Goal: Communication & Community: Answer question/provide support

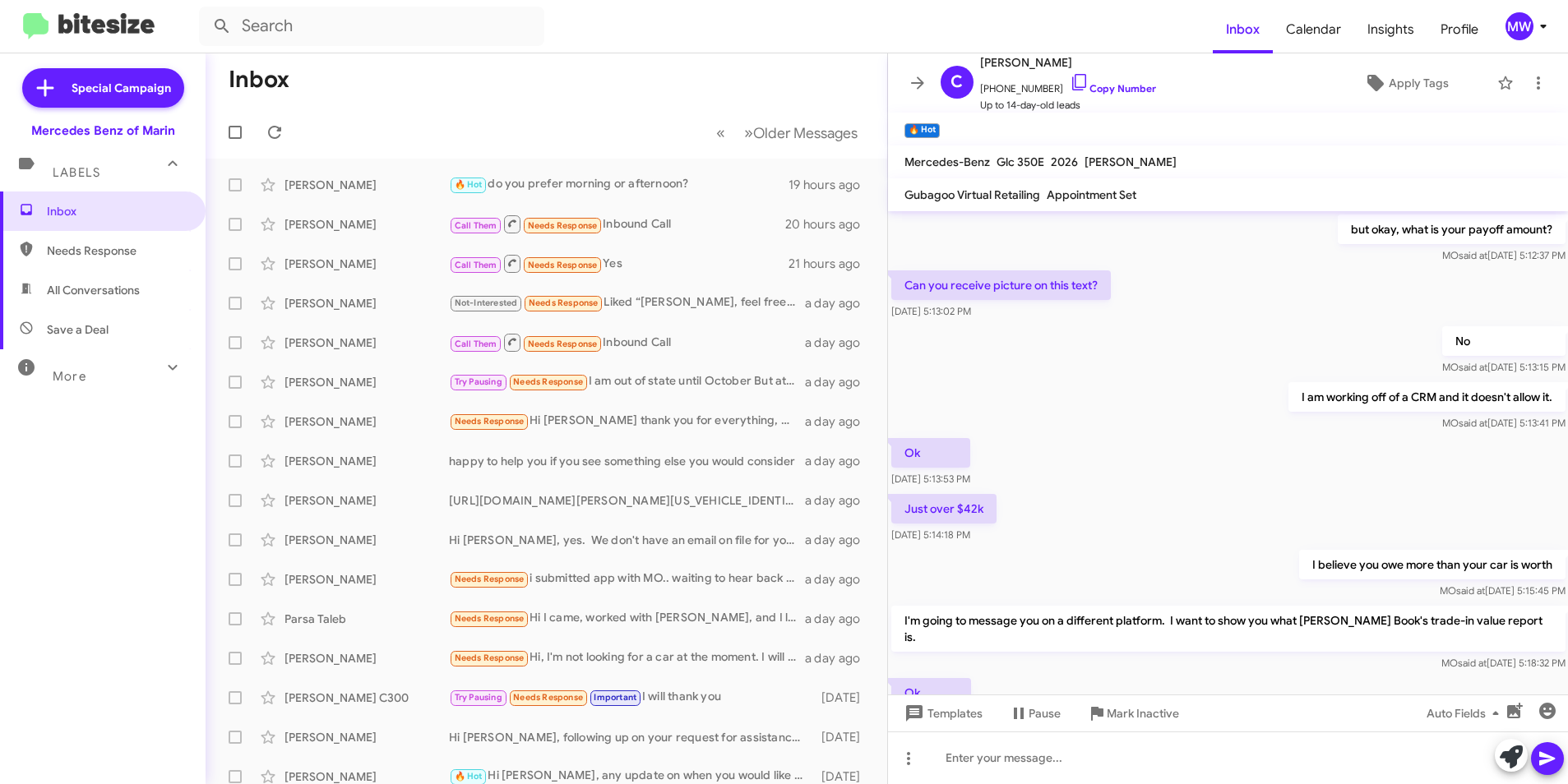
scroll to position [658, 0]
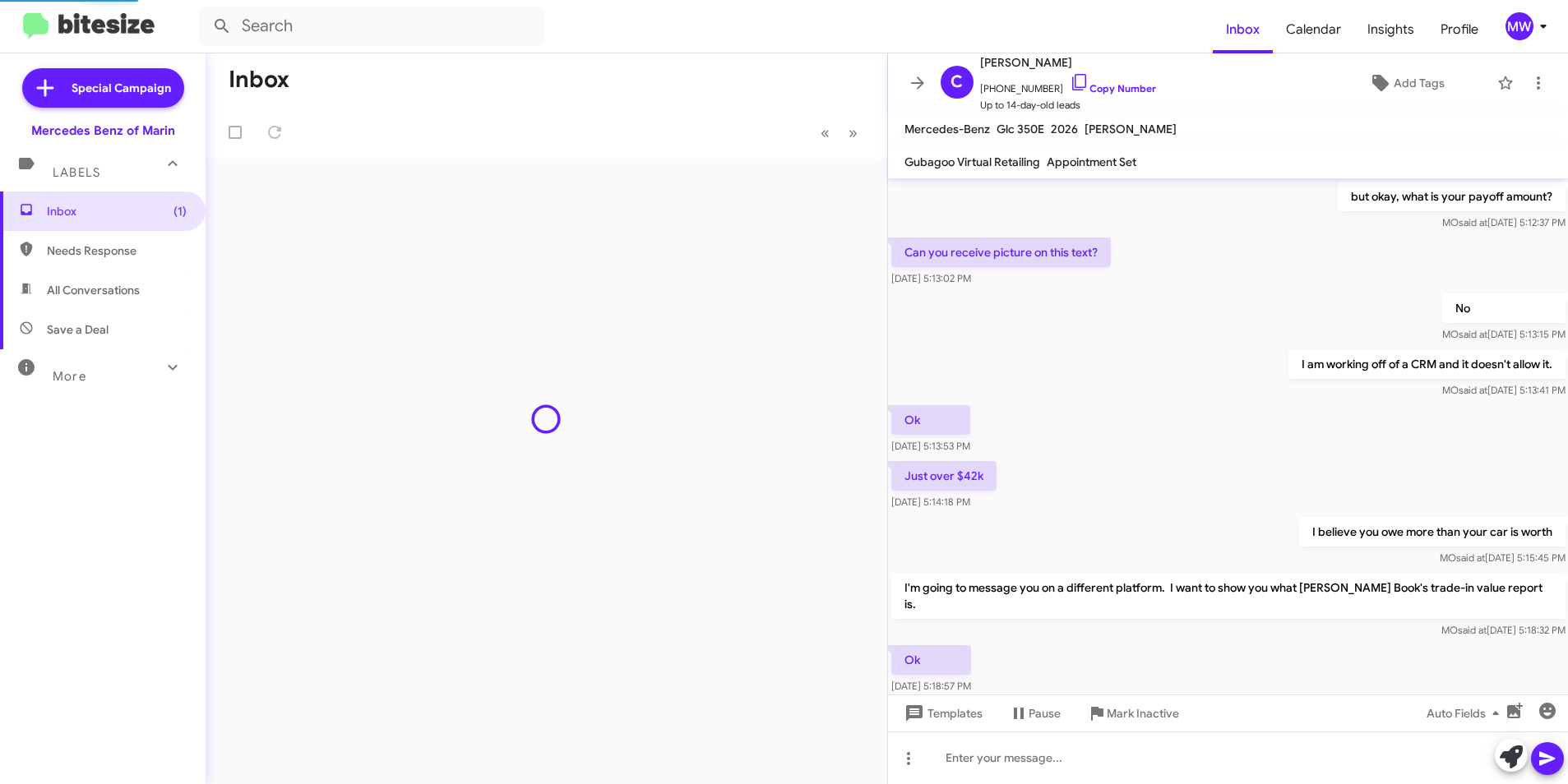
scroll to position [717, 0]
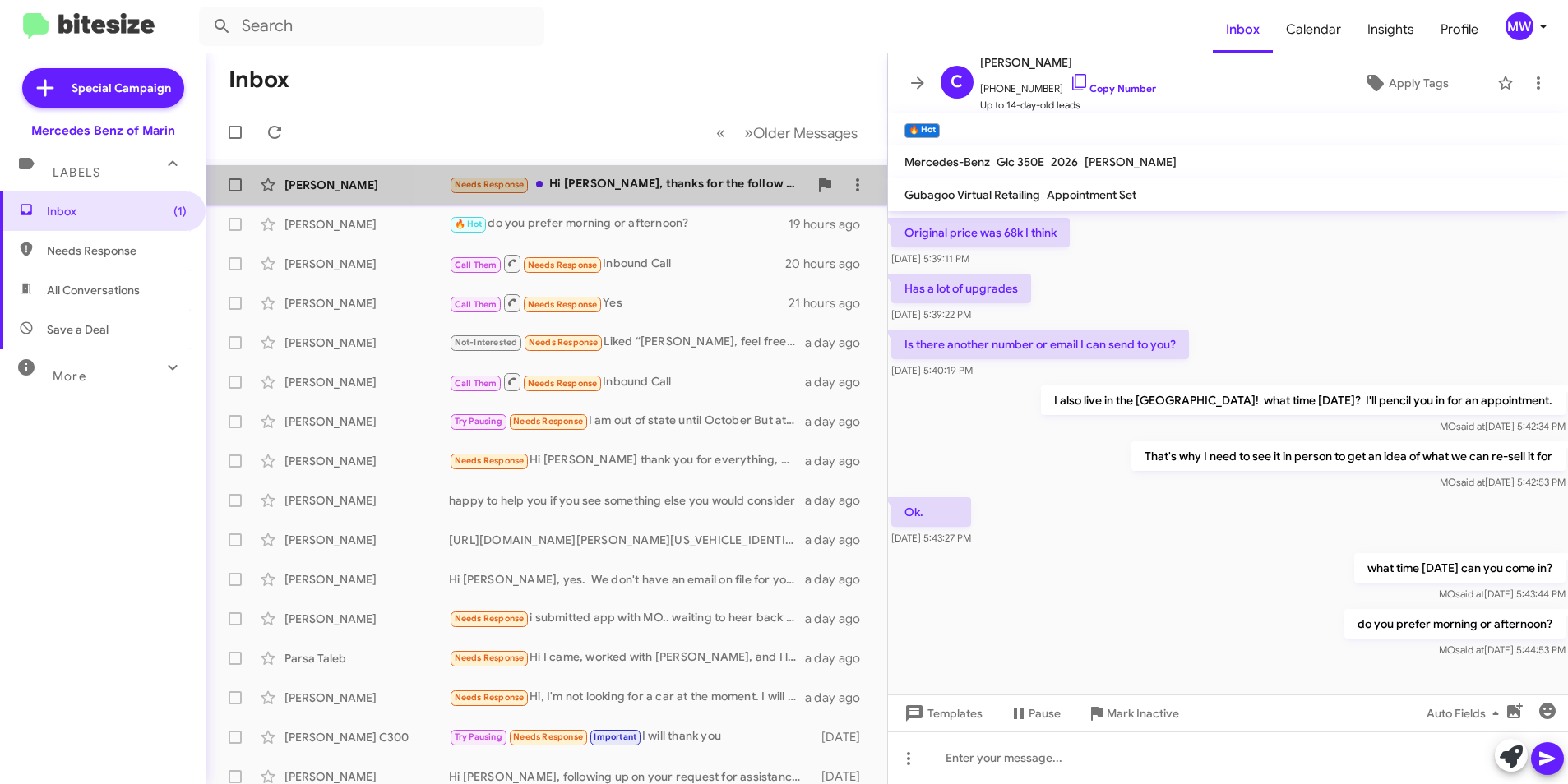
click at [660, 186] on div "Needs Response Hi Omar, thanks for the follow up, but I was just starting my ev…" at bounding box center [628, 184] width 360 height 19
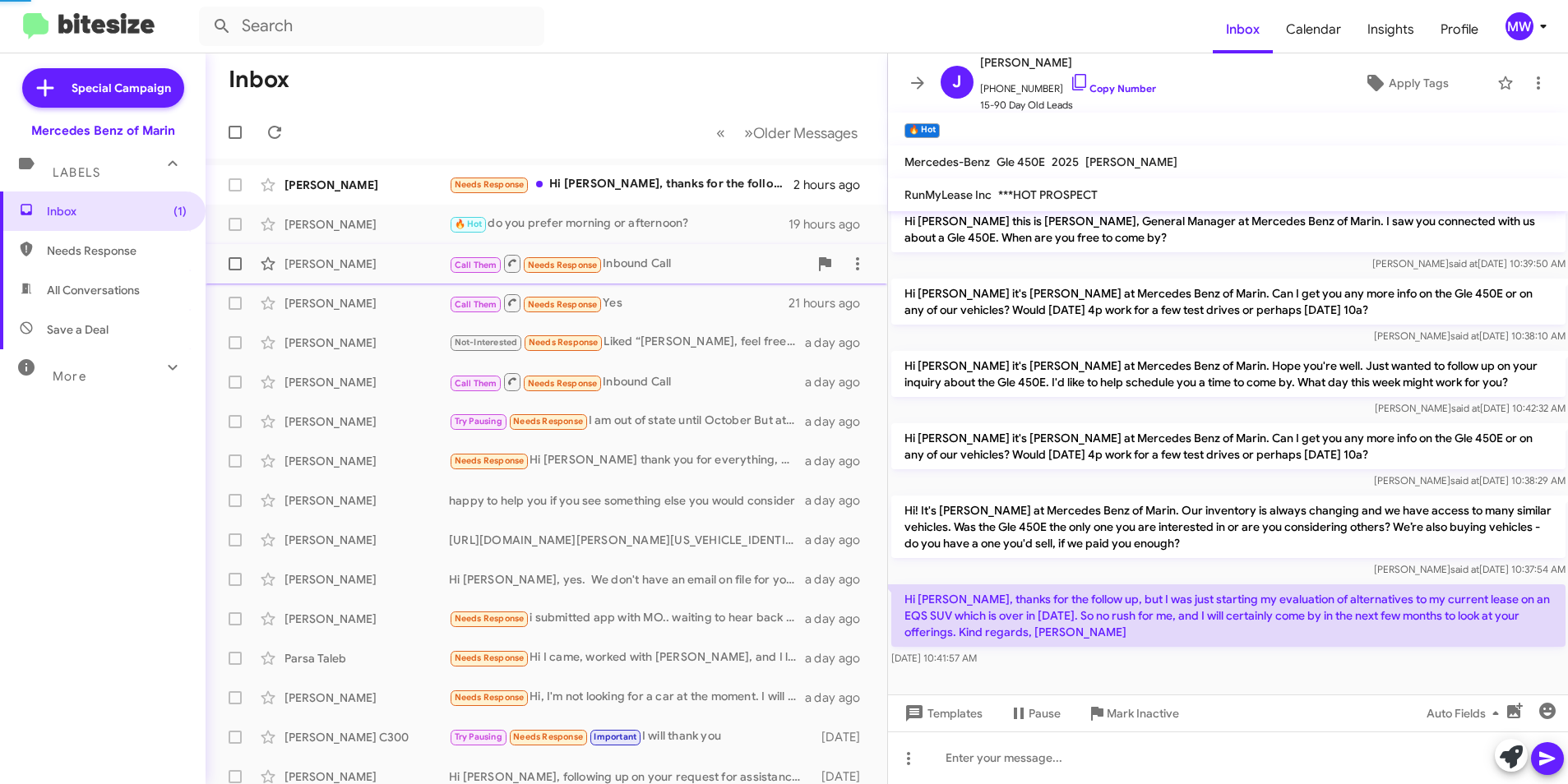
scroll to position [8, 0]
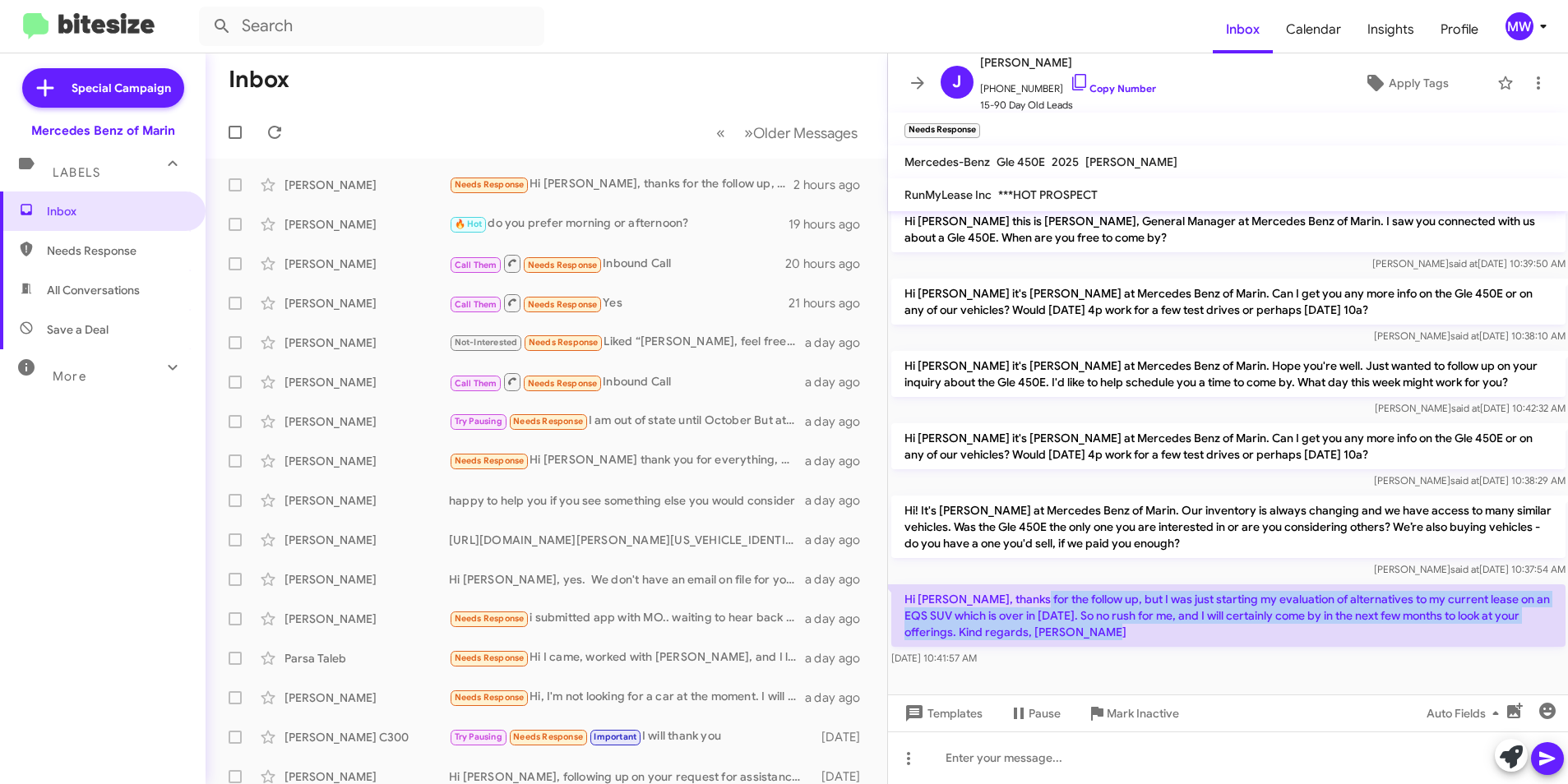
drag, startPoint x: 1031, startPoint y: 600, endPoint x: 1179, endPoint y: 639, distance: 153.1
click at [1179, 639] on p "Hi [PERSON_NAME], thanks for the follow up, but I was just starting my evaluati…" at bounding box center [1228, 616] width 675 height 63
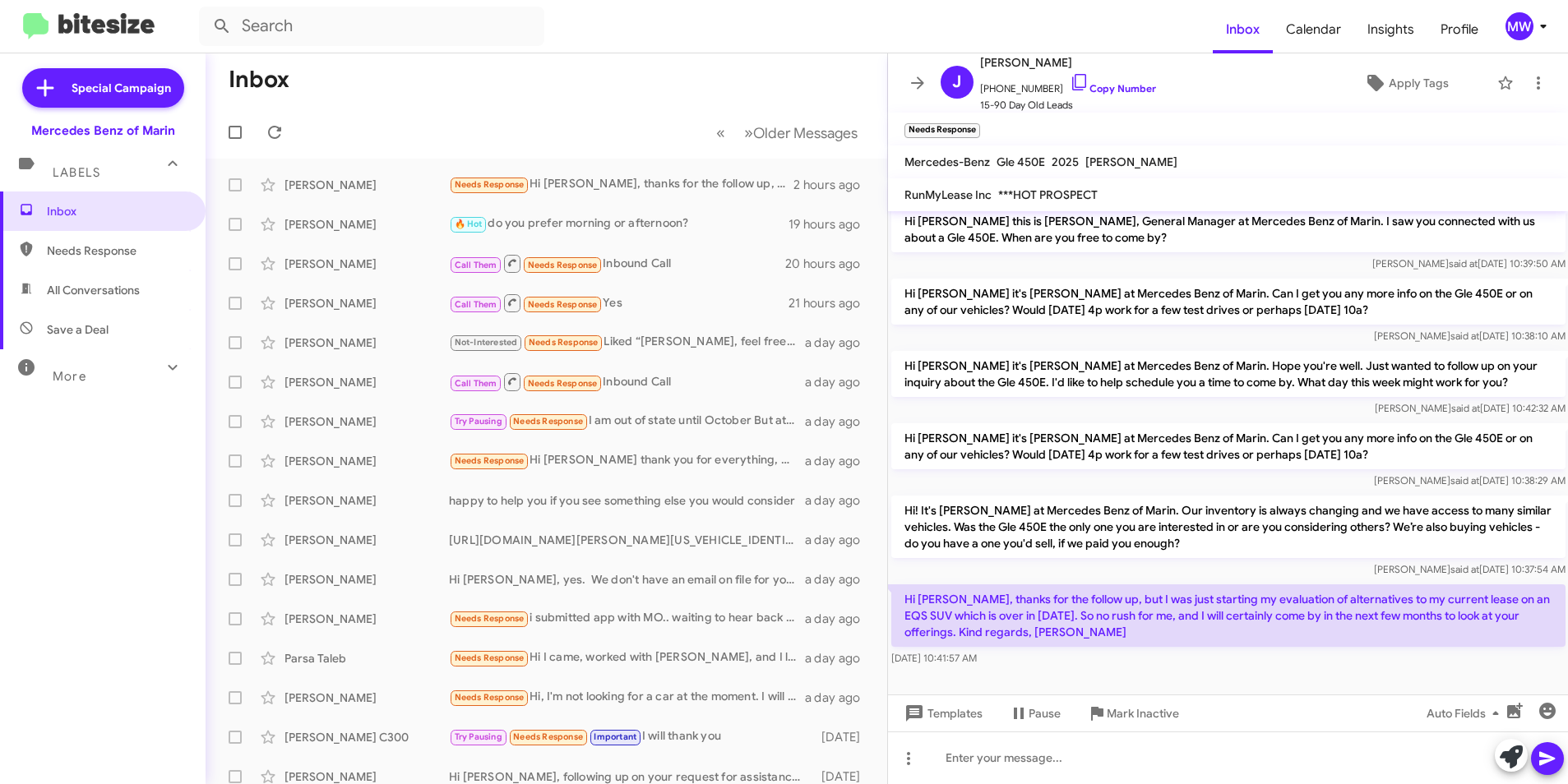
click at [1399, 658] on div "[DATE] 10:41:57 AM" at bounding box center [1228, 658] width 675 height 16
drag, startPoint x: 1237, startPoint y: 754, endPoint x: 1246, endPoint y: 757, distance: 9.5
click at [1244, 755] on div at bounding box center [1228, 758] width 681 height 53
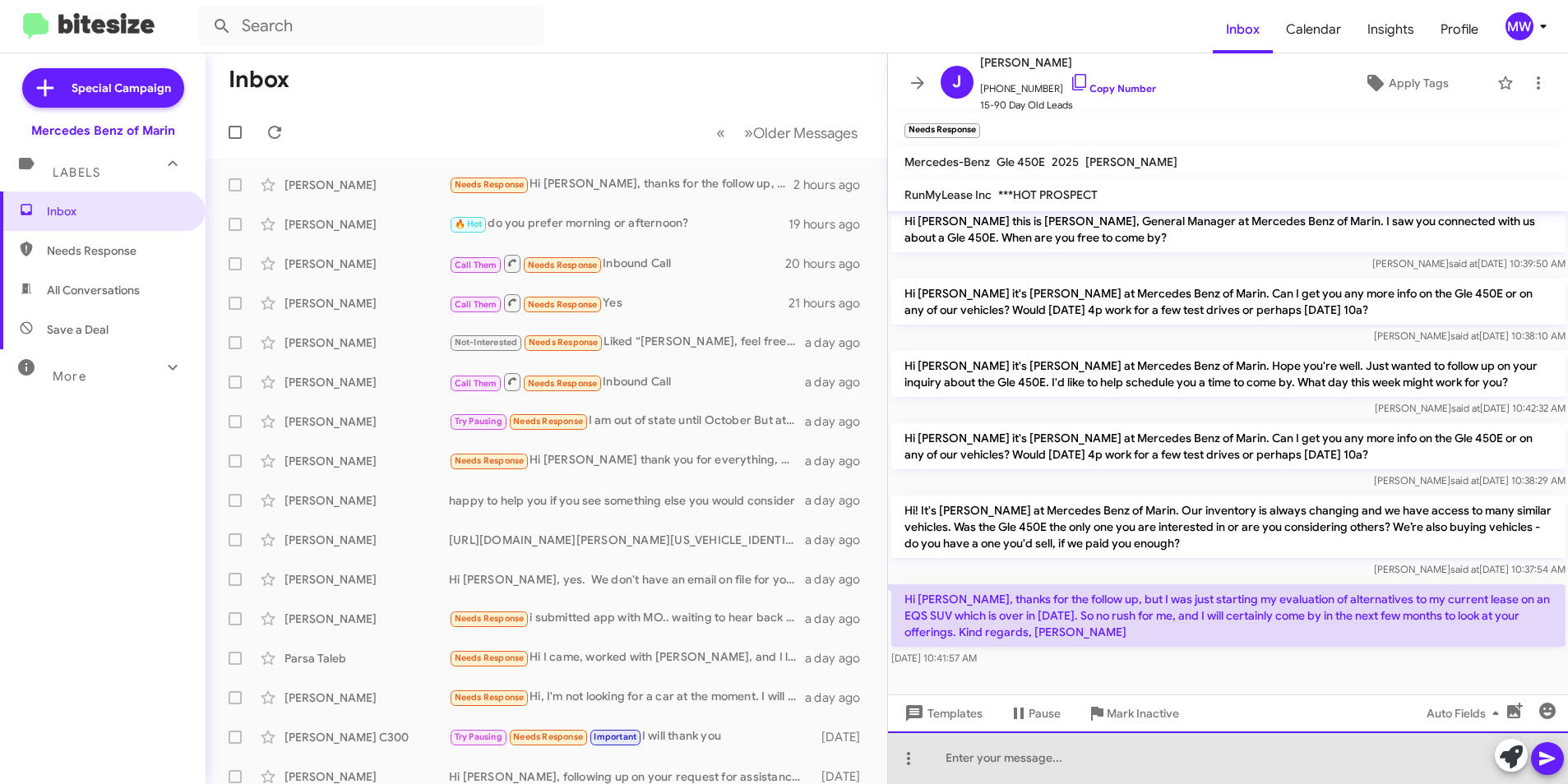
click at [1006, 762] on div at bounding box center [1228, 758] width 681 height 53
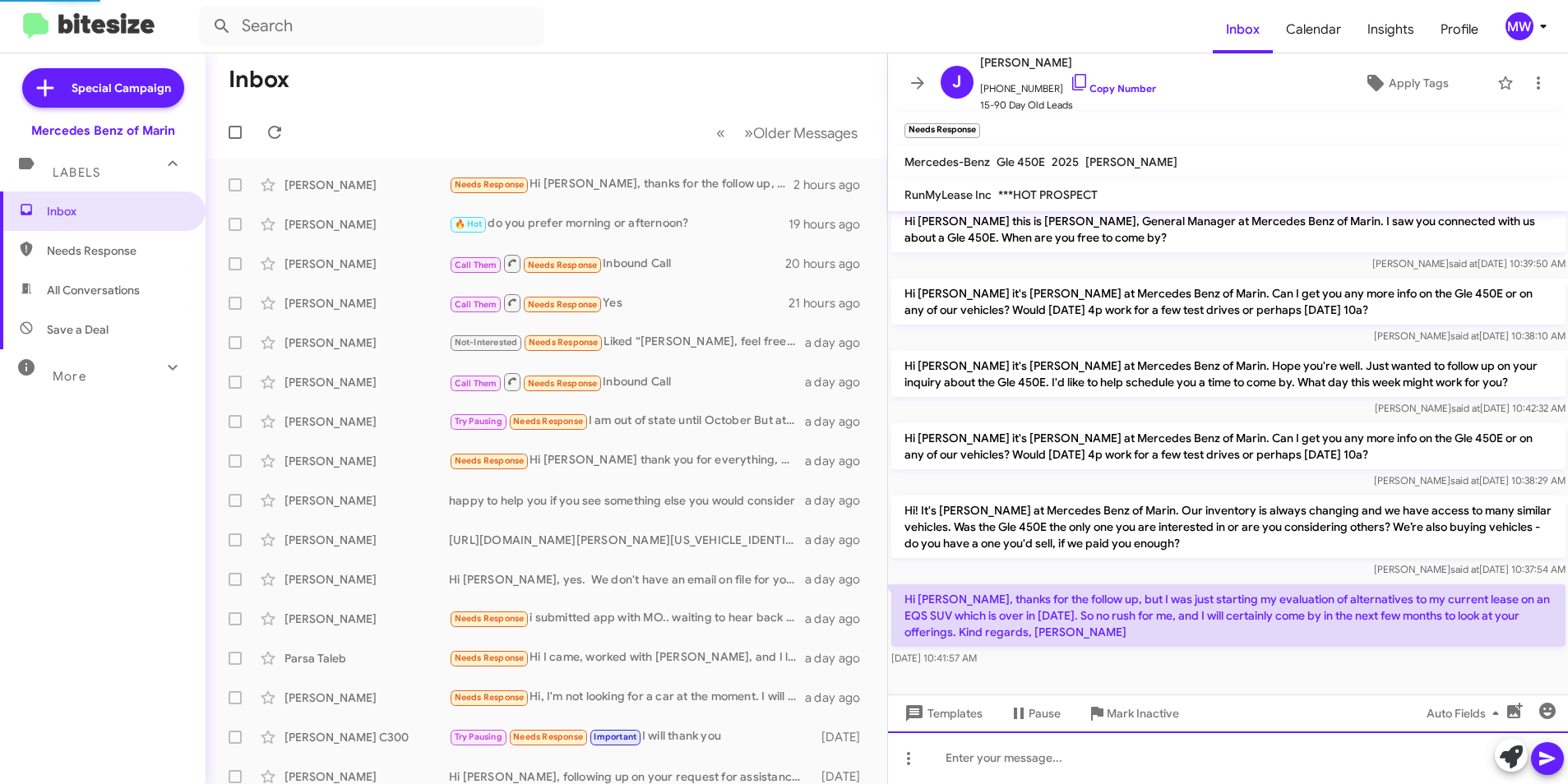
scroll to position [68, 0]
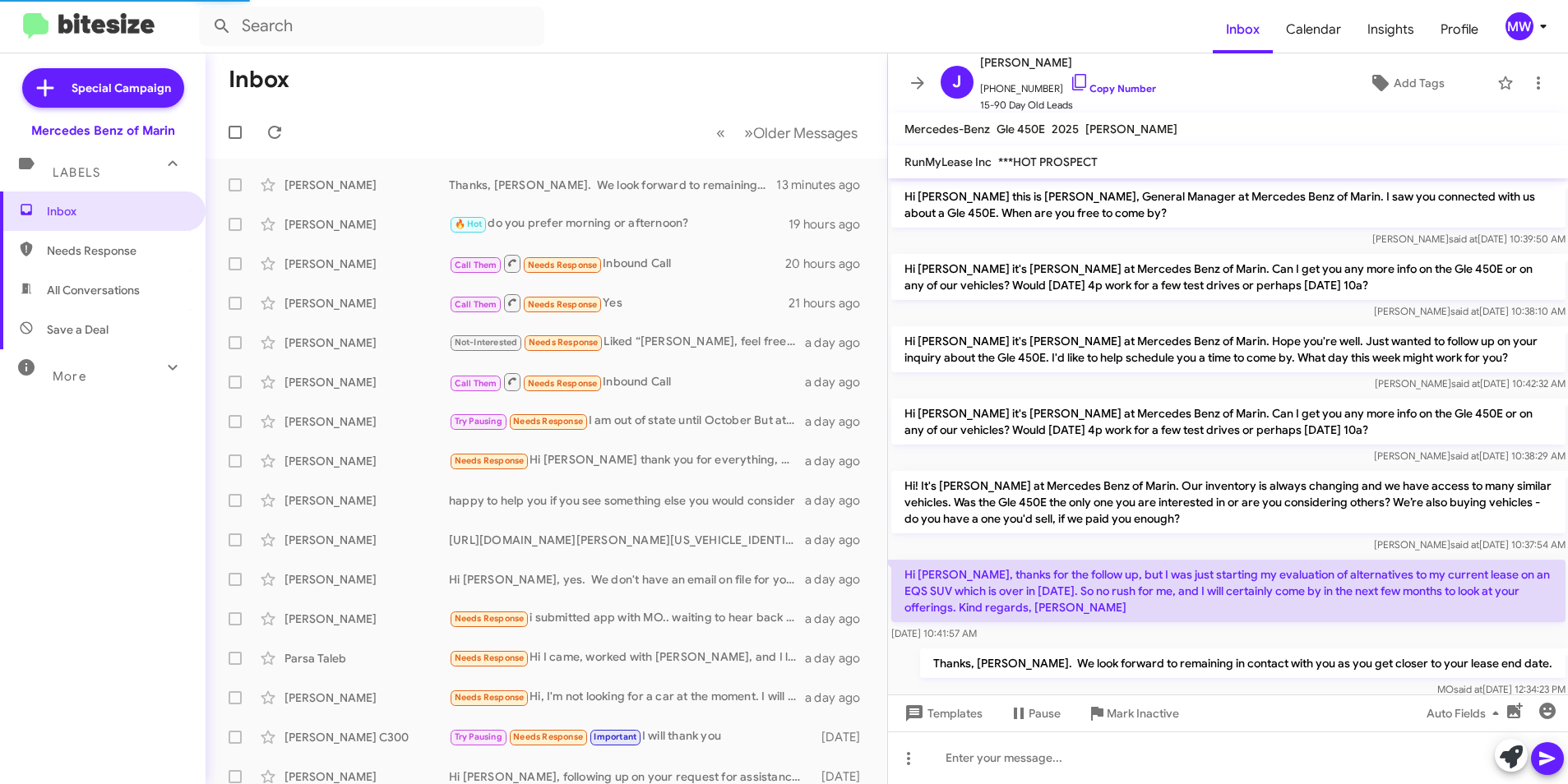
scroll to position [35, 0]
